Goal: Transaction & Acquisition: Purchase product/service

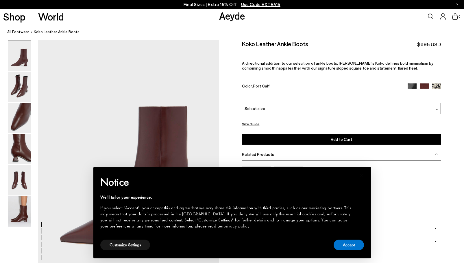
click at [409, 83] on img at bounding box center [411, 87] width 9 height 9
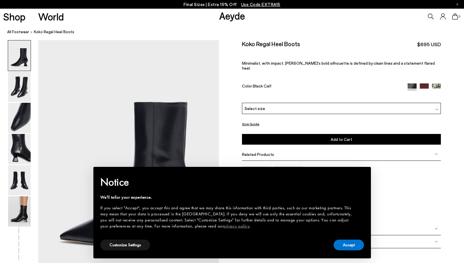
click at [18, 114] on img at bounding box center [19, 118] width 23 height 30
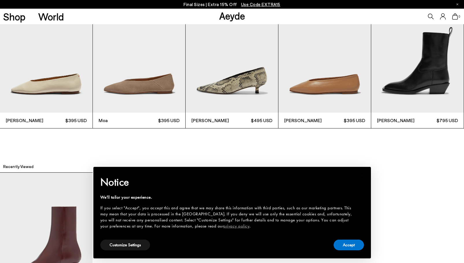
scroll to position [1524, 0]
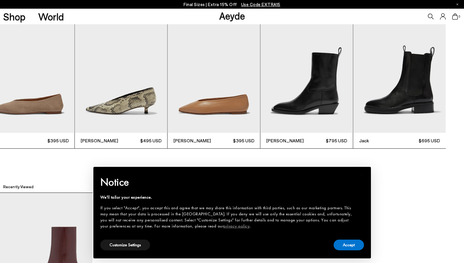
click at [227, 83] on img "4 / 6" at bounding box center [214, 71] width 92 height 123
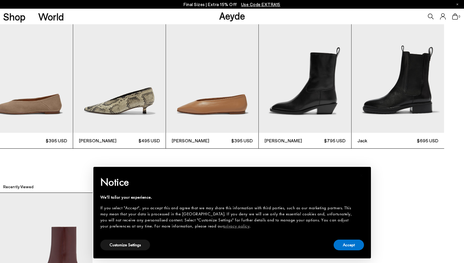
click at [159, 116] on div "Kirsten $395 USD Moa $395 USD Clara $495 USD Betty $395 USD Luis $795 USD Jack …" at bounding box center [120, 79] width 464 height 139
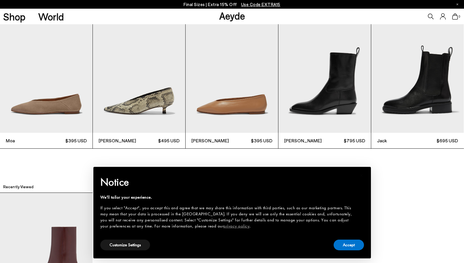
click at [239, 72] on img "4 / 6" at bounding box center [231, 71] width 92 height 123
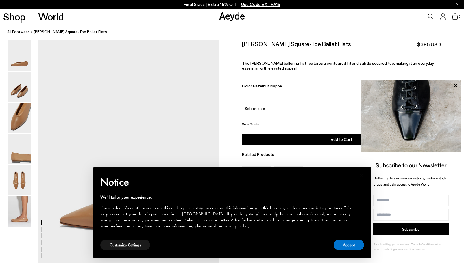
click at [434, 83] on img at bounding box center [436, 87] width 9 height 9
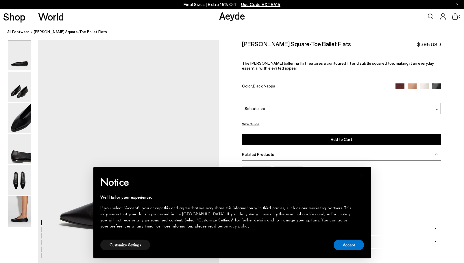
click at [11, 127] on img at bounding box center [19, 118] width 23 height 30
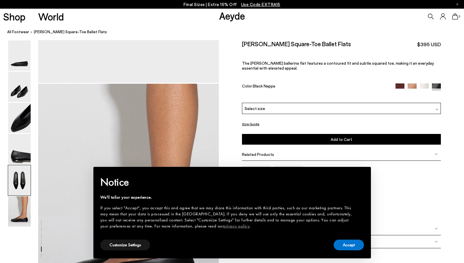
scroll to position [1101, 0]
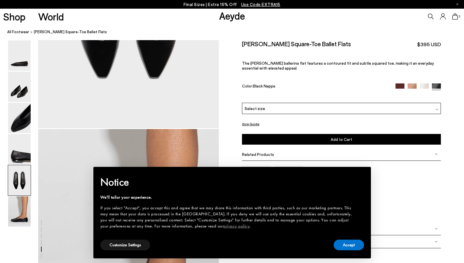
click at [400, 83] on img at bounding box center [399, 87] width 9 height 9
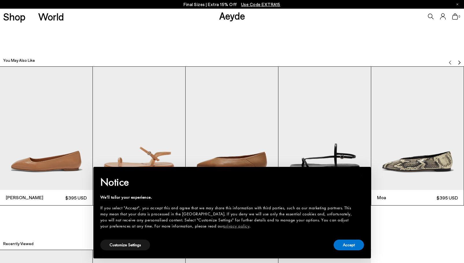
scroll to position [1473, 0]
